Goal: Check status: Check status

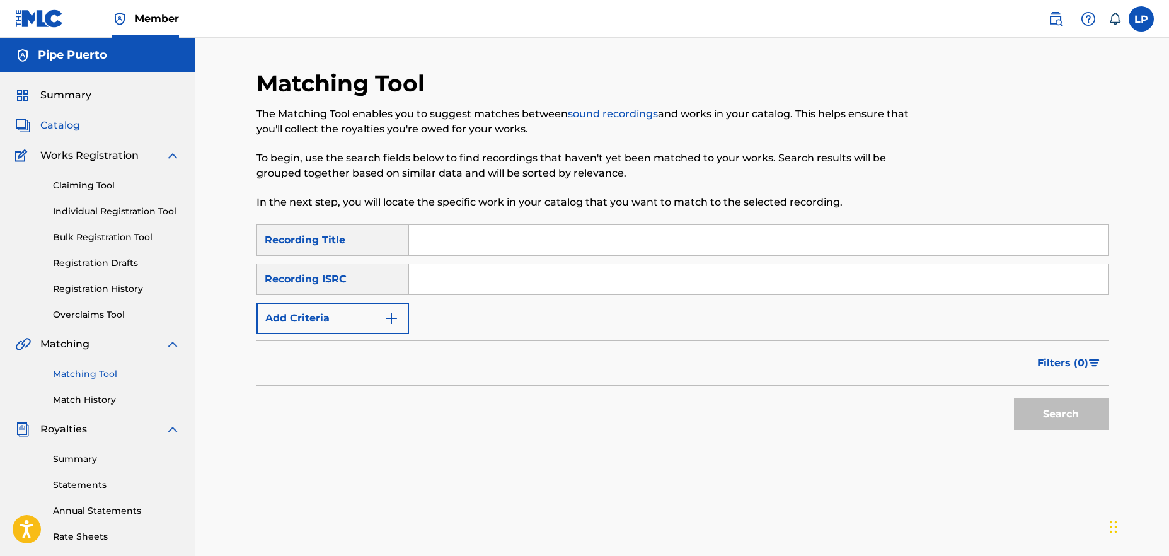
click at [58, 123] on span "Catalog" at bounding box center [60, 125] width 40 height 15
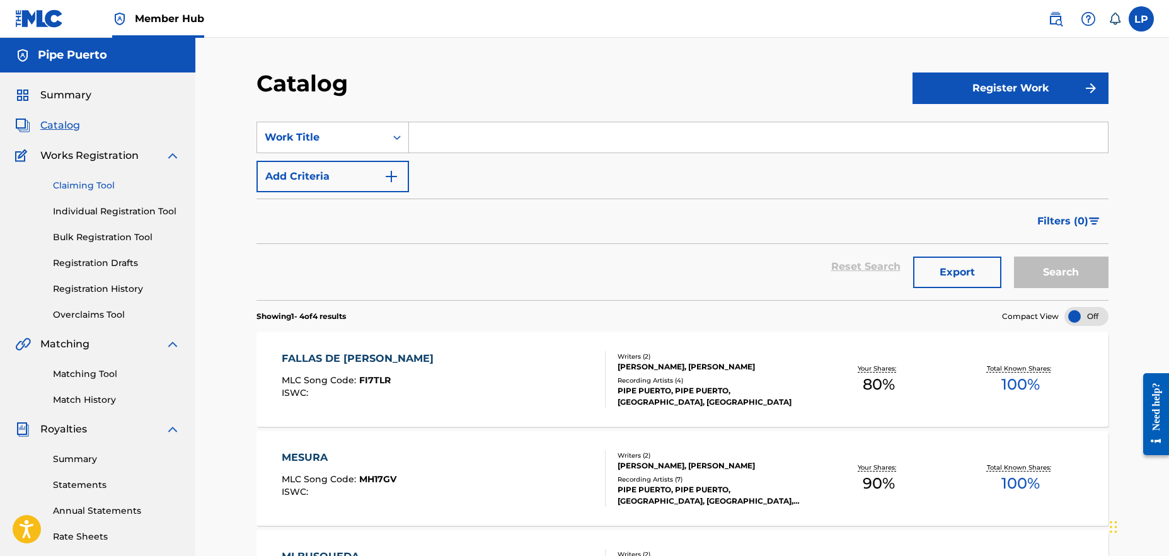
click at [67, 185] on link "Claiming Tool" at bounding box center [116, 185] width 127 height 13
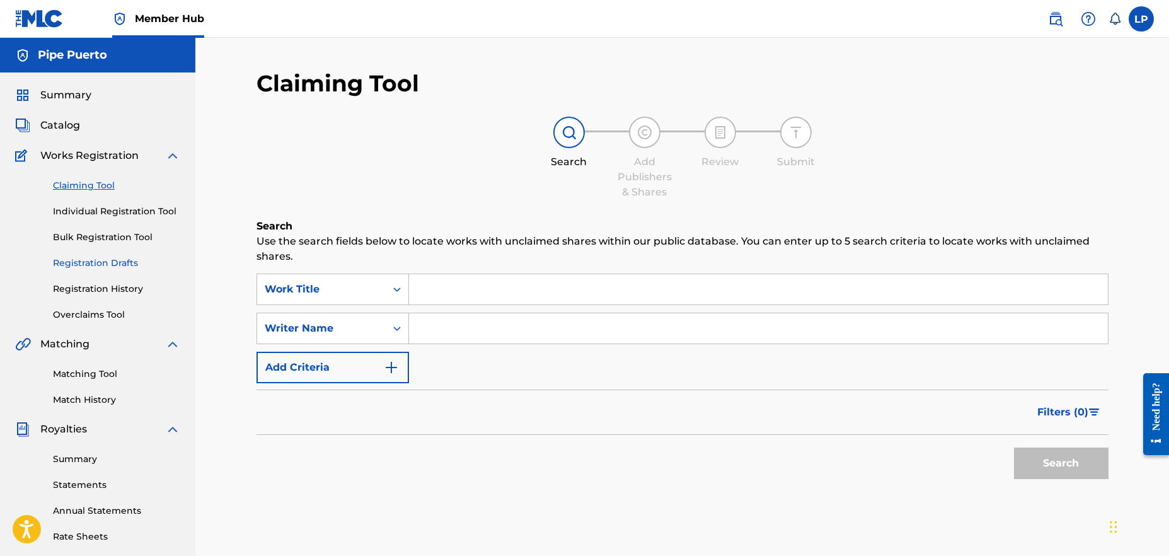
click at [121, 259] on link "Registration Drafts" at bounding box center [116, 263] width 127 height 13
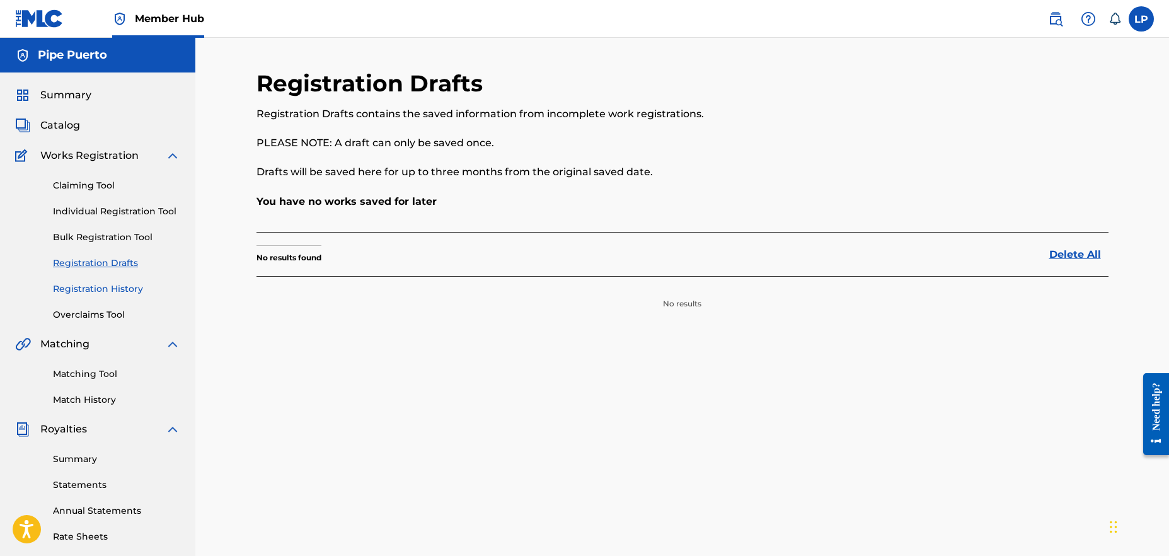
click at [132, 282] on link "Registration History" at bounding box center [116, 288] width 127 height 13
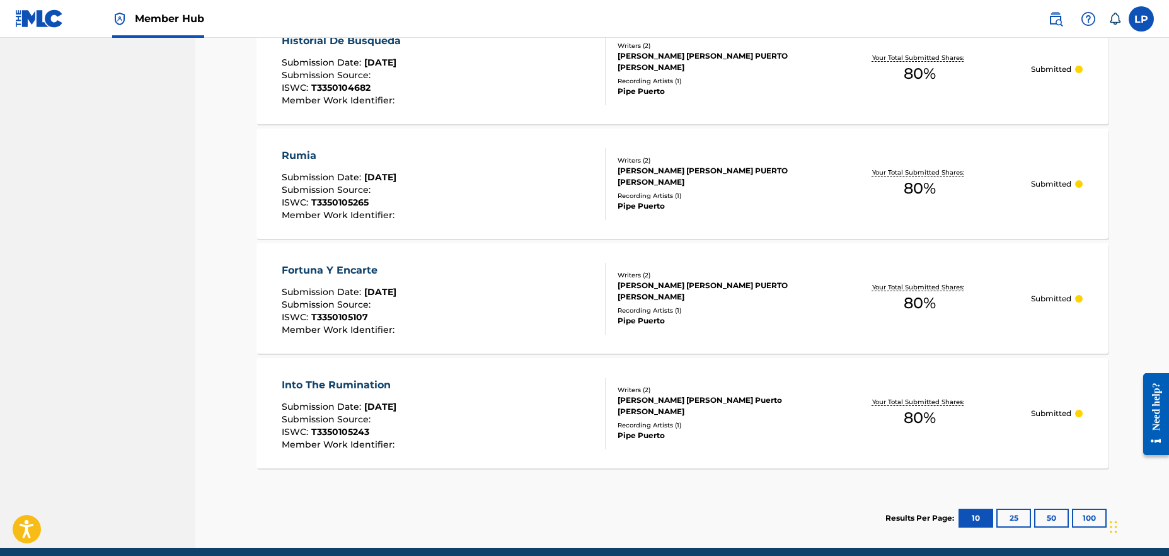
scroll to position [722, 0]
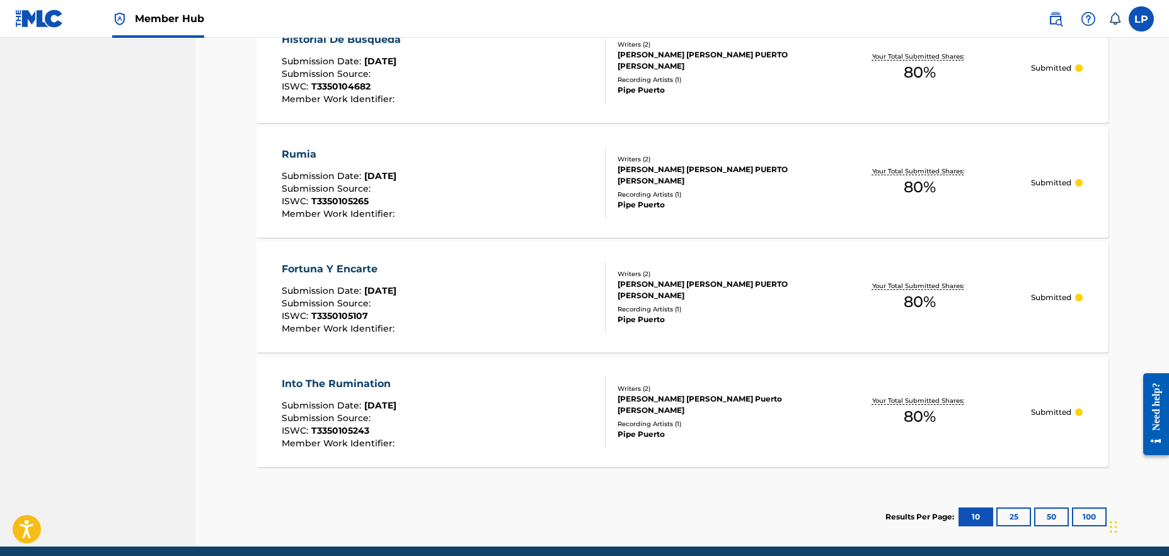
click at [330, 268] on div "Fortuna Y Encarte" at bounding box center [340, 269] width 116 height 15
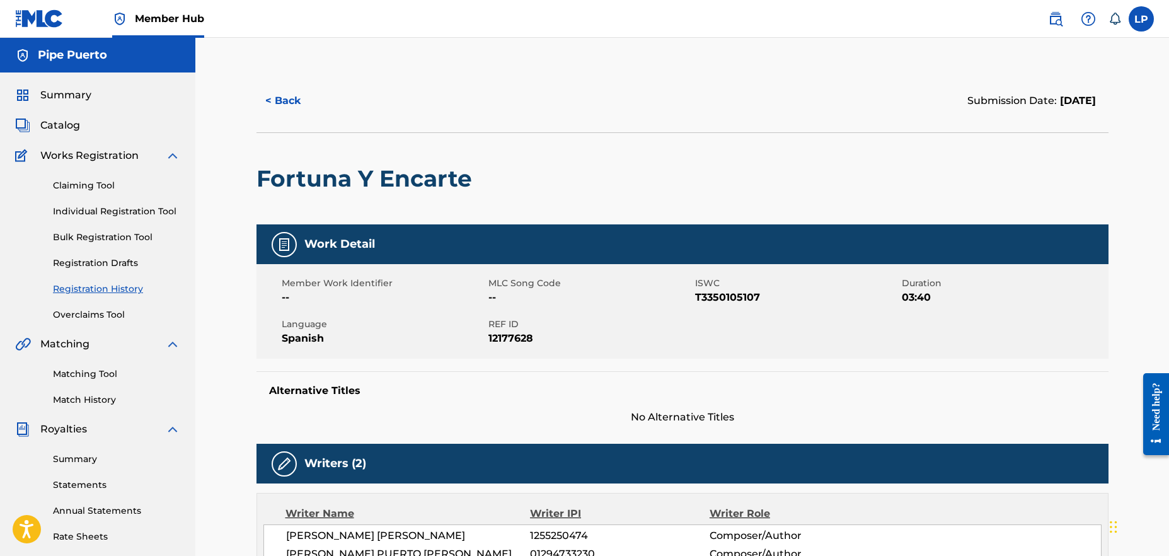
scroll to position [278, 0]
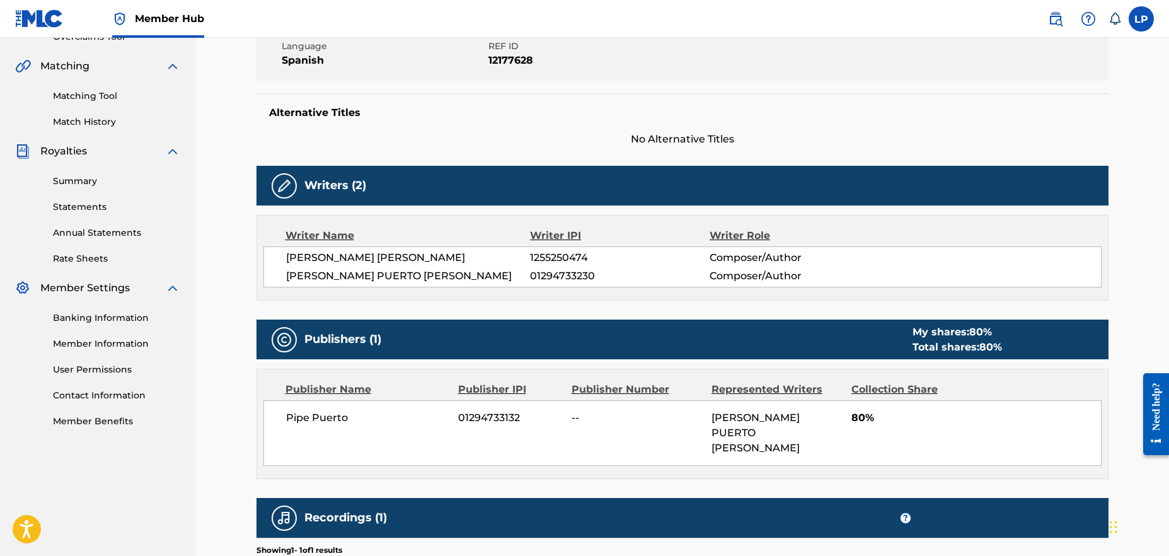
click at [284, 191] on img at bounding box center [284, 185] width 15 height 15
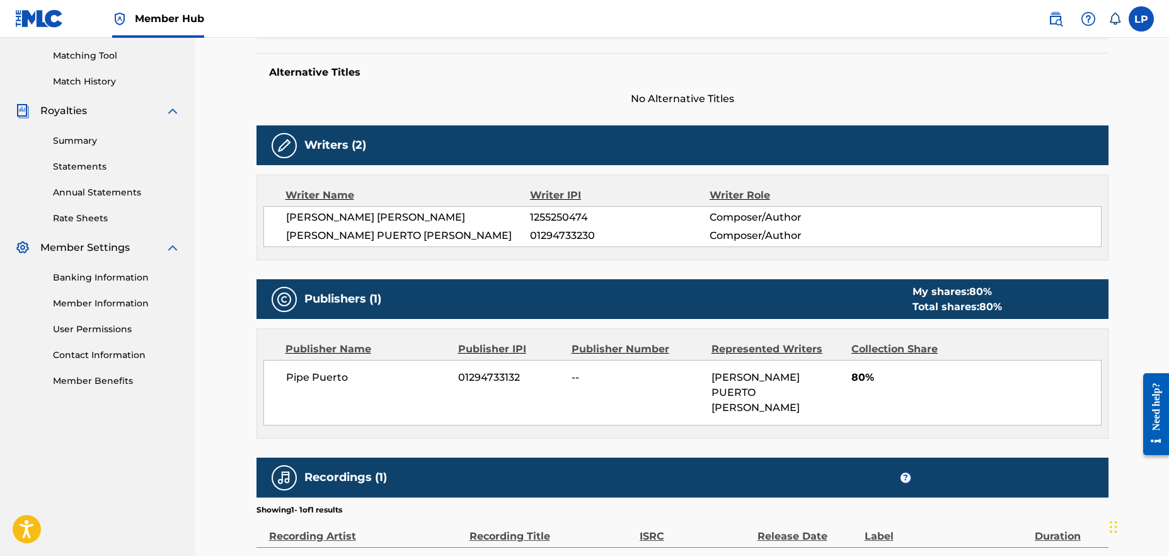
scroll to position [301, 0]
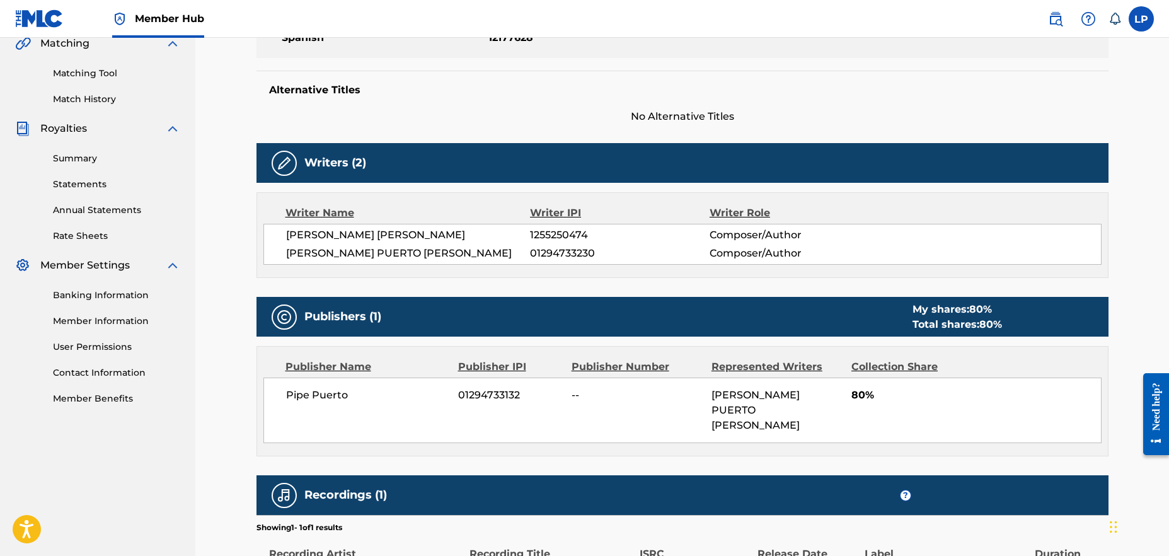
click at [413, 250] on span "[PERSON_NAME] PUERTO [PERSON_NAME]" at bounding box center [408, 253] width 245 height 15
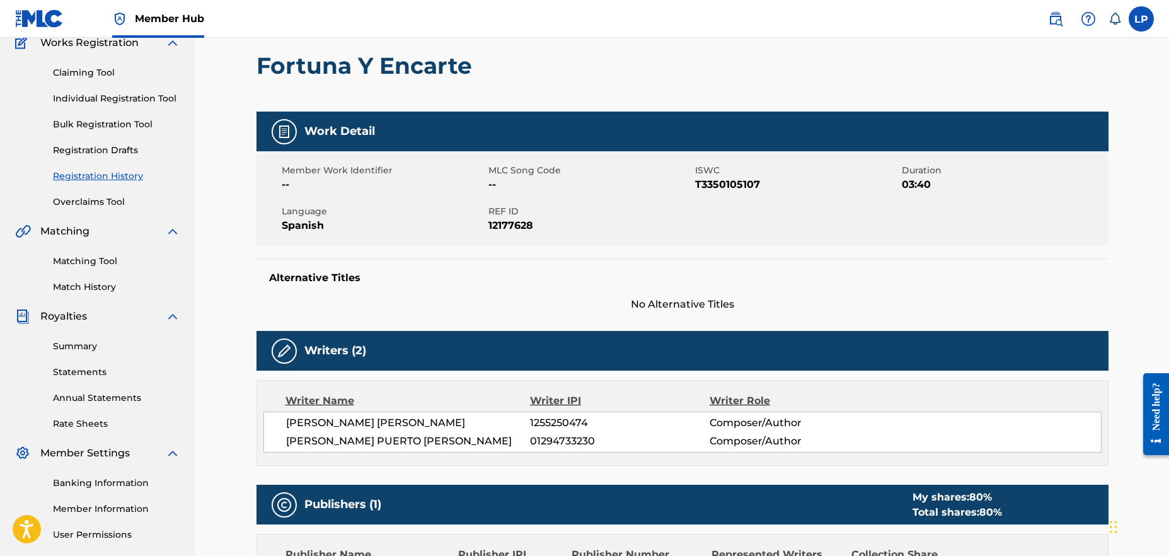
scroll to position [0, 0]
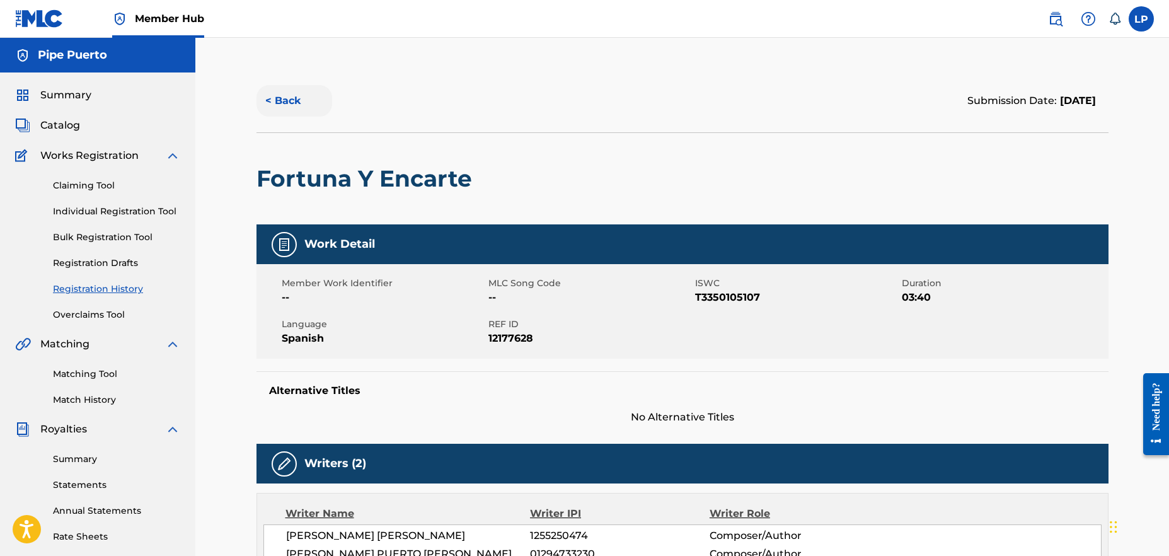
click at [276, 102] on button "< Back" at bounding box center [295, 101] width 76 height 32
